Goal: Task Accomplishment & Management: Manage account settings

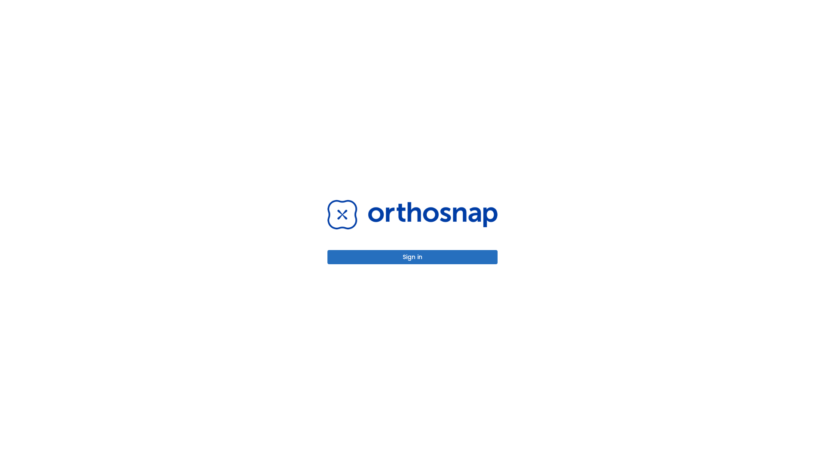
click at [413, 257] on button "Sign in" at bounding box center [412, 257] width 170 height 14
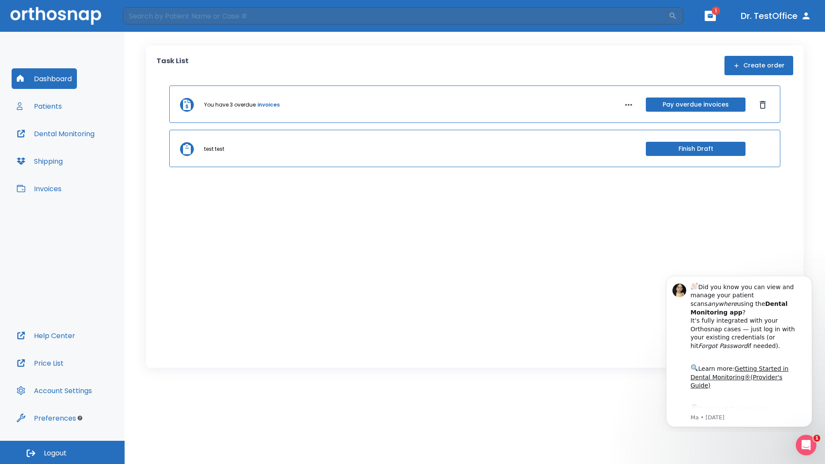
click at [62, 452] on span "Logout" at bounding box center [55, 453] width 23 height 9
